Goal: Communication & Community: Participate in discussion

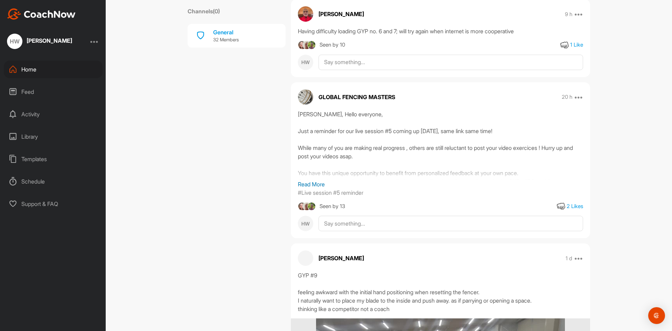
scroll to position [1575, 0]
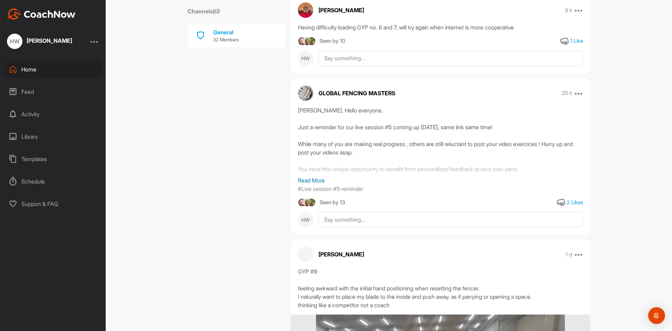
click at [309, 177] on p "Read More" at bounding box center [440, 180] width 285 height 8
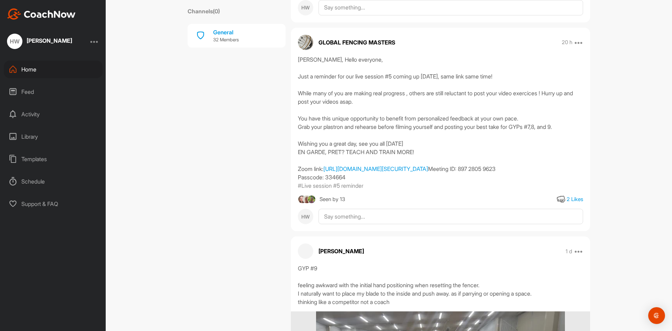
scroll to position [1645, 0]
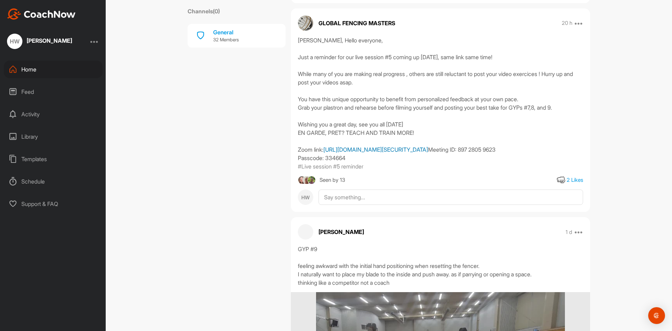
click at [404, 153] on link "[URL][DOMAIN_NAME][SECURITY_DATA]" at bounding box center [375, 149] width 105 height 7
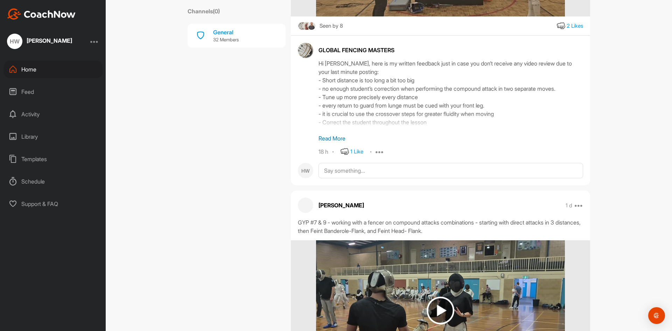
scroll to position [2521, 0]
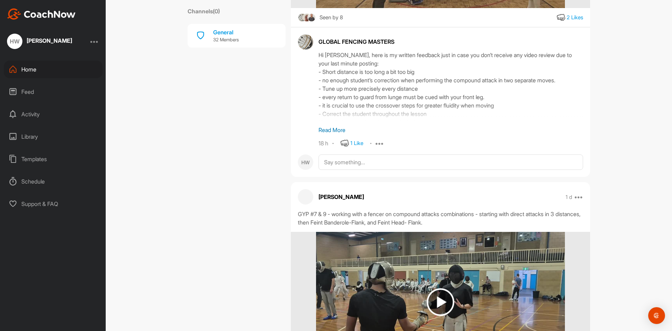
drag, startPoint x: 331, startPoint y: 148, endPoint x: 336, endPoint y: 147, distance: 4.6
click at [331, 134] on p "Read More" at bounding box center [451, 130] width 265 height 8
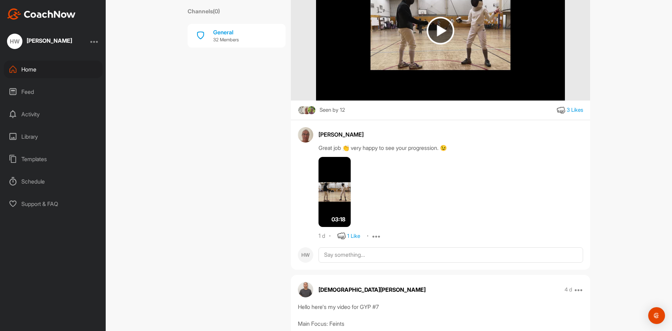
scroll to position [3501, 0]
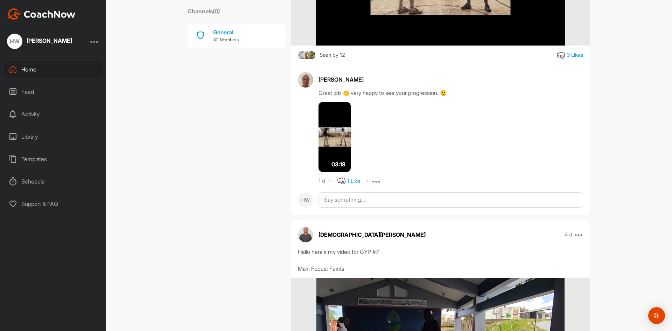
click at [338, 172] on img at bounding box center [335, 137] width 32 height 70
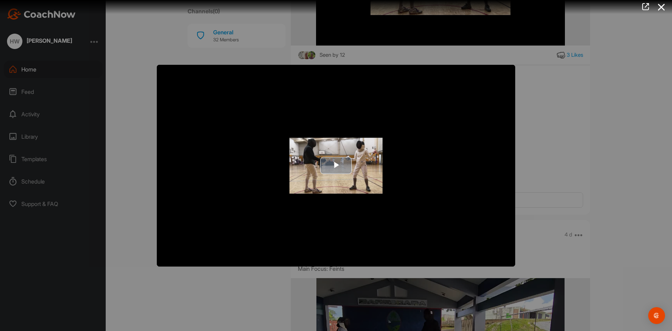
click at [336, 166] on span "Video Player" at bounding box center [336, 166] width 0 height 0
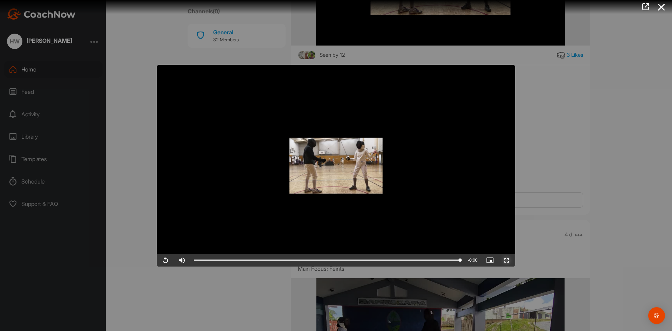
click at [509, 260] on span "Video Player" at bounding box center [507, 260] width 17 height 0
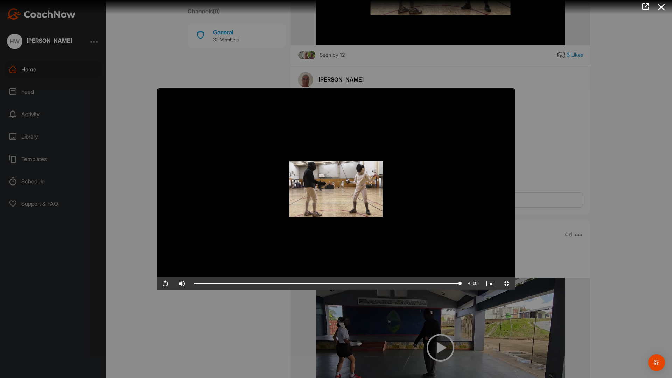
click at [484, 172] on video "Video Player" at bounding box center [336, 189] width 358 height 202
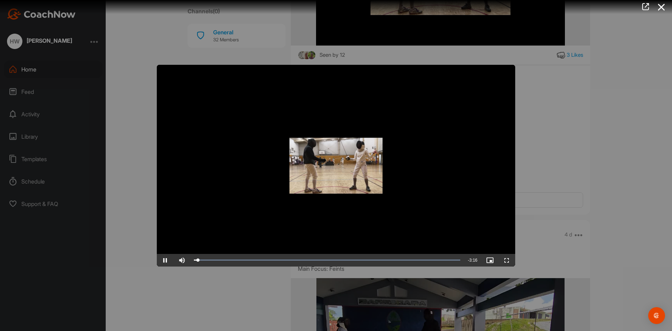
click at [594, 228] on div at bounding box center [336, 165] width 672 height 331
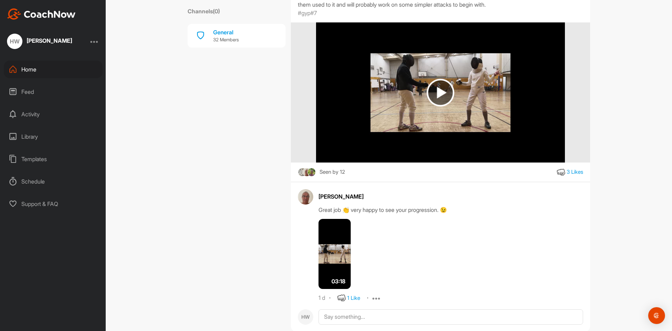
scroll to position [3396, 0]
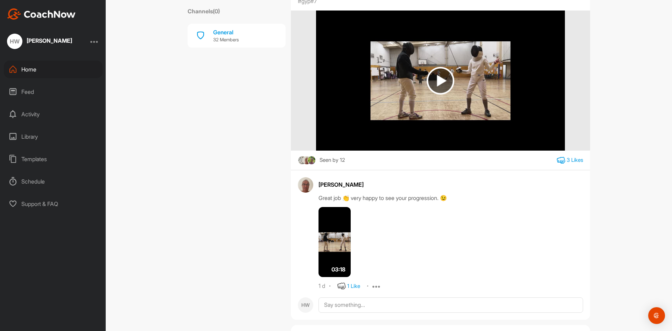
click at [557, 165] on icon at bounding box center [561, 160] width 8 height 8
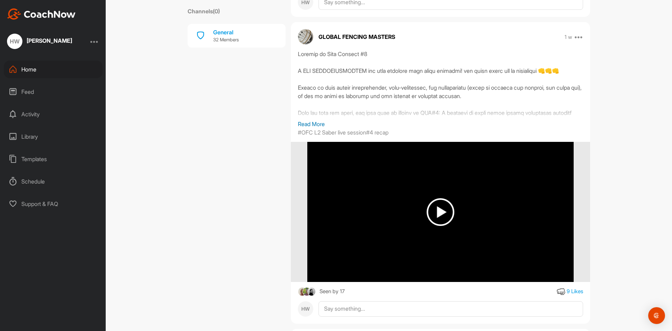
scroll to position [6457, 0]
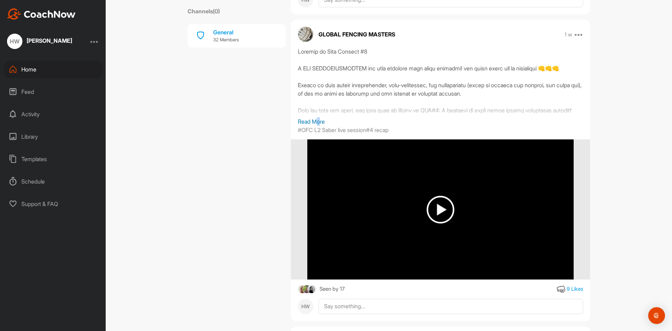
click at [317, 126] on p "Read More" at bounding box center [440, 121] width 285 height 8
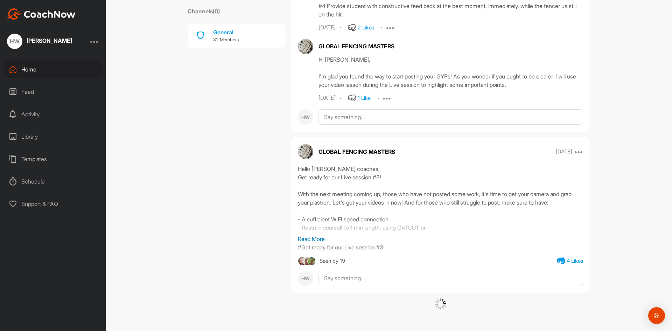
scroll to position [24759, 0]
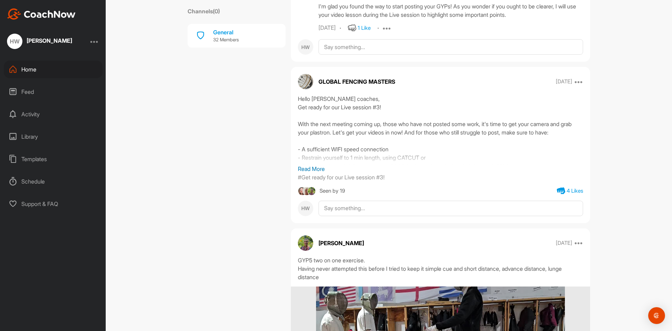
click at [313, 173] on p "Read More" at bounding box center [440, 169] width 285 height 8
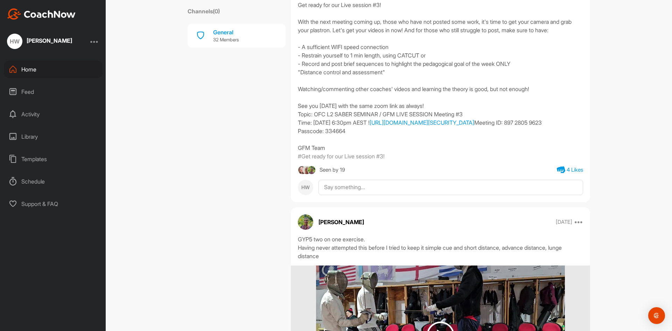
scroll to position [24864, 0]
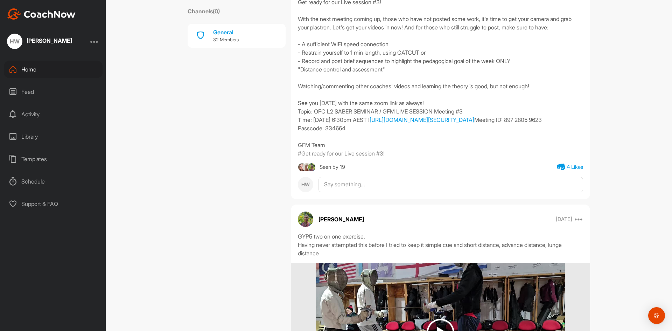
drag, startPoint x: 398, startPoint y: 188, endPoint x: 300, endPoint y: 193, distance: 98.5
click at [300, 149] on div "Hello [PERSON_NAME] coaches, Get ready for our Live session #3! With the next m…" at bounding box center [440, 69] width 285 height 160
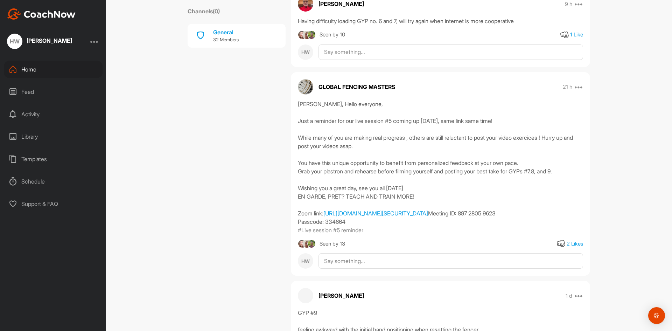
scroll to position [1610, 0]
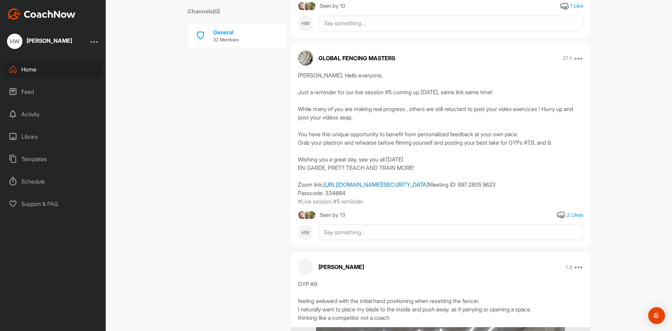
click at [401, 188] on link "[URL][DOMAIN_NAME][SECURITY_DATA]" at bounding box center [375, 184] width 105 height 7
